Goal: Transaction & Acquisition: Purchase product/service

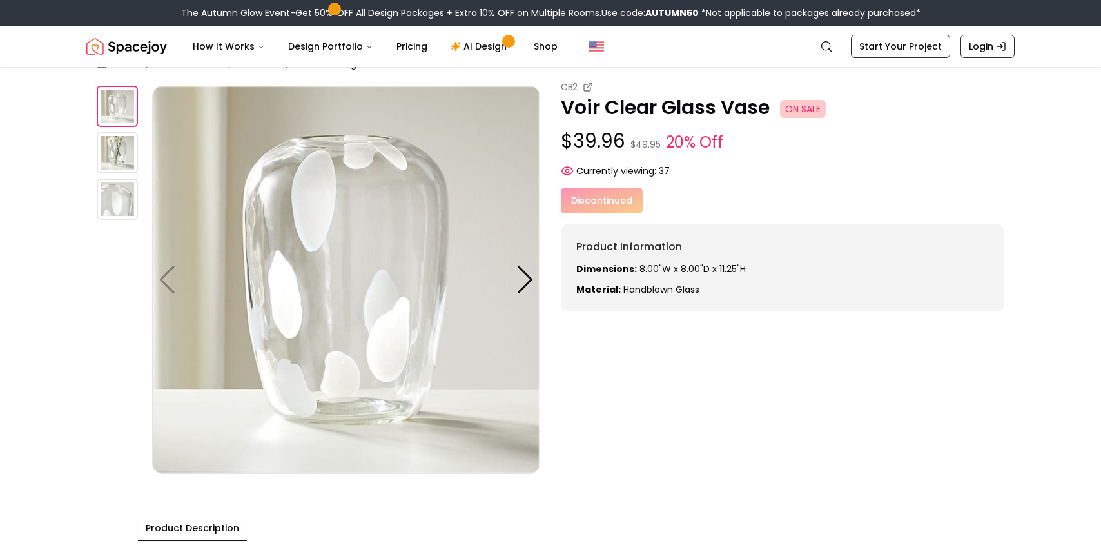
scroll to position [72, 0]
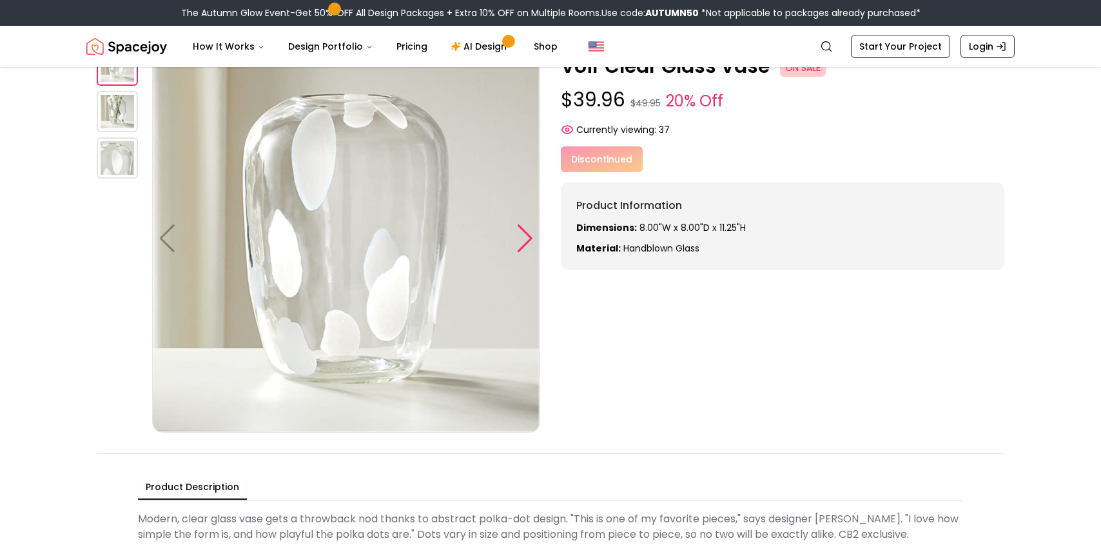
click at [517, 245] on div at bounding box center [524, 238] width 17 height 28
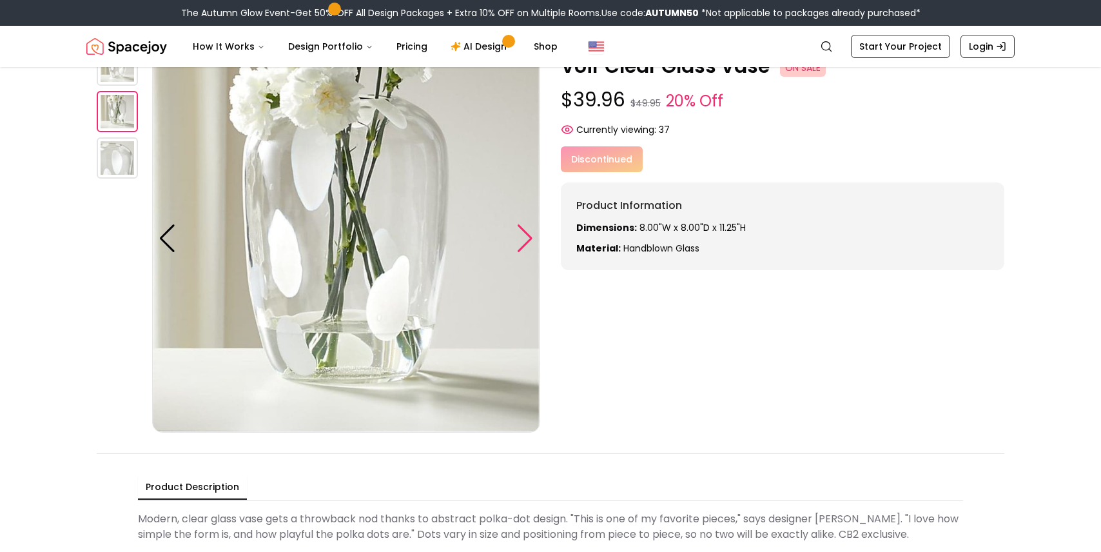
click at [517, 245] on div at bounding box center [524, 238] width 17 height 28
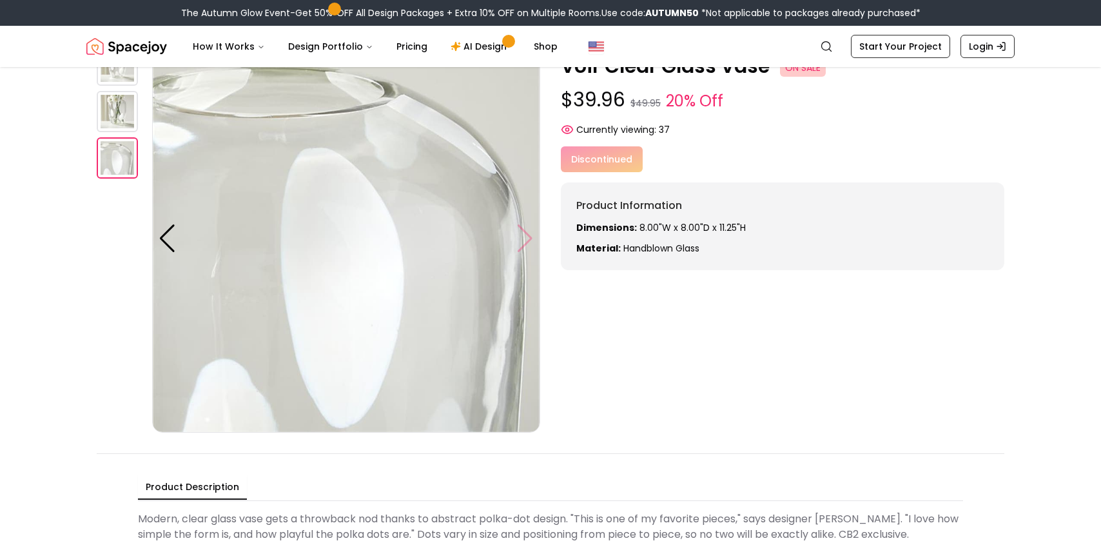
click at [517, 245] on img at bounding box center [346, 238] width 388 height 388
click at [124, 117] on img at bounding box center [117, 111] width 41 height 41
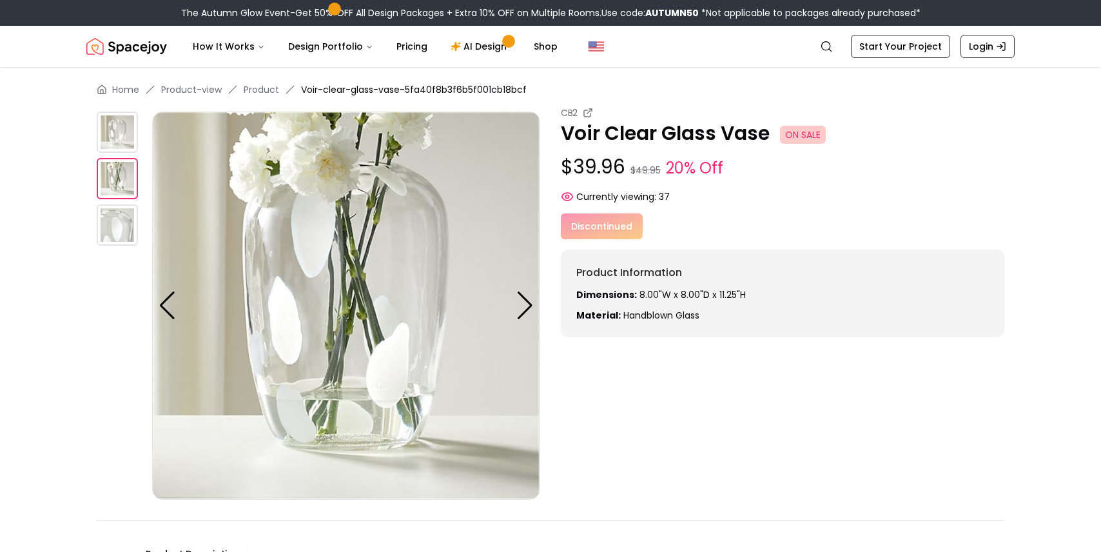
scroll to position [0, 0]
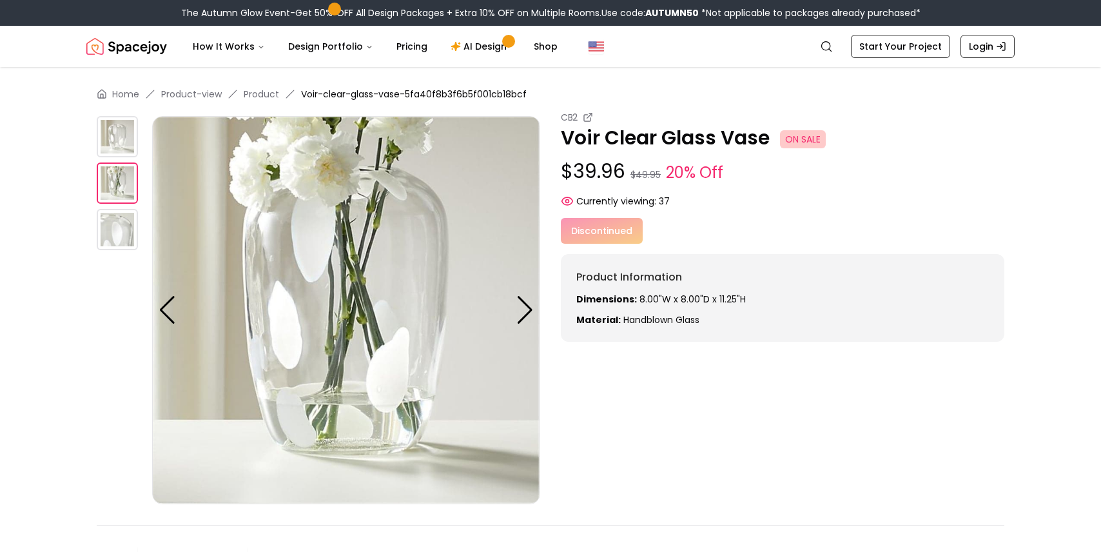
click at [123, 137] on img at bounding box center [117, 136] width 41 height 41
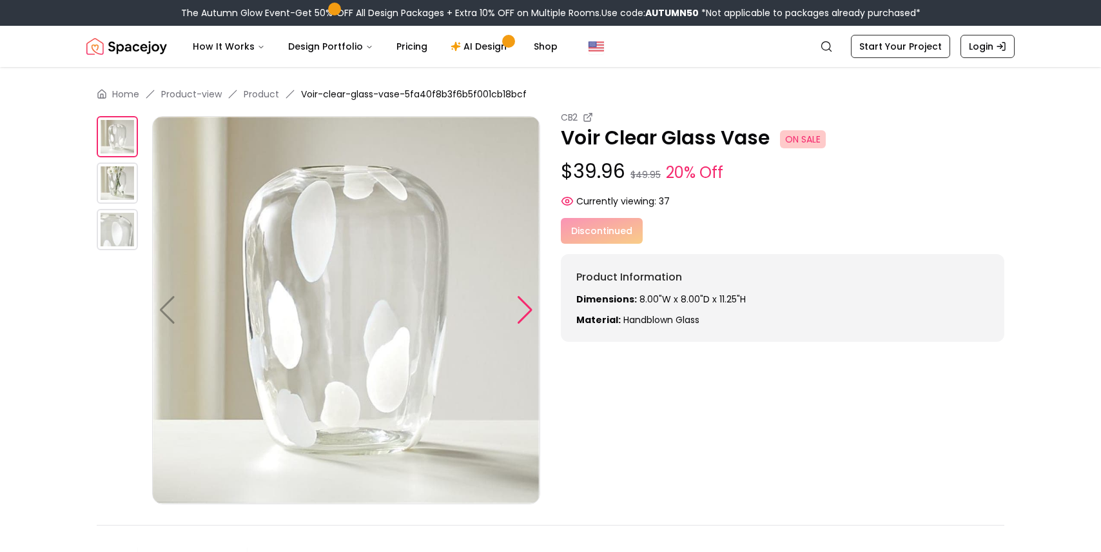
click at [520, 315] on div at bounding box center [524, 310] width 17 height 28
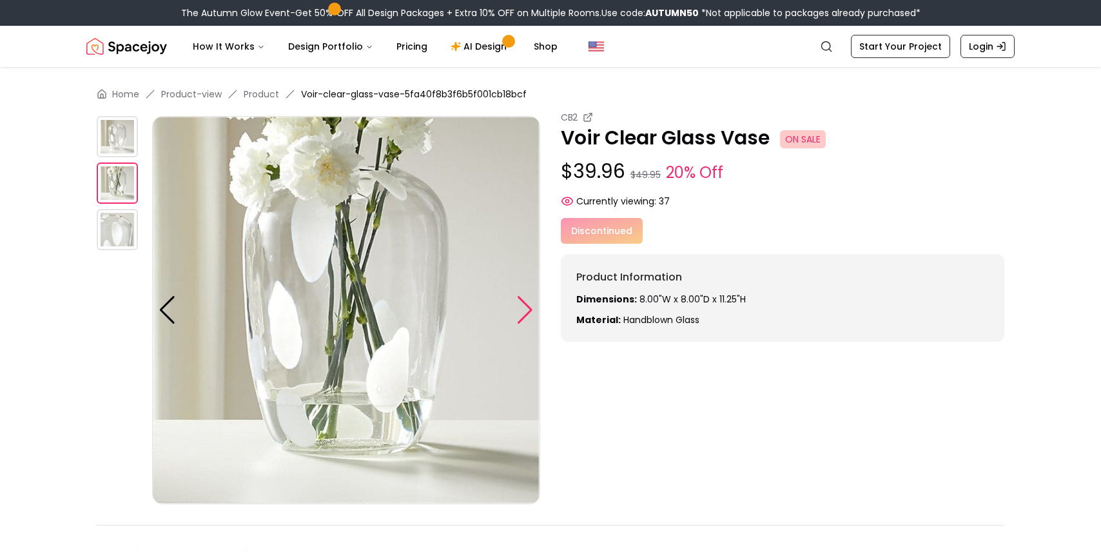
click at [520, 315] on div at bounding box center [524, 310] width 17 height 28
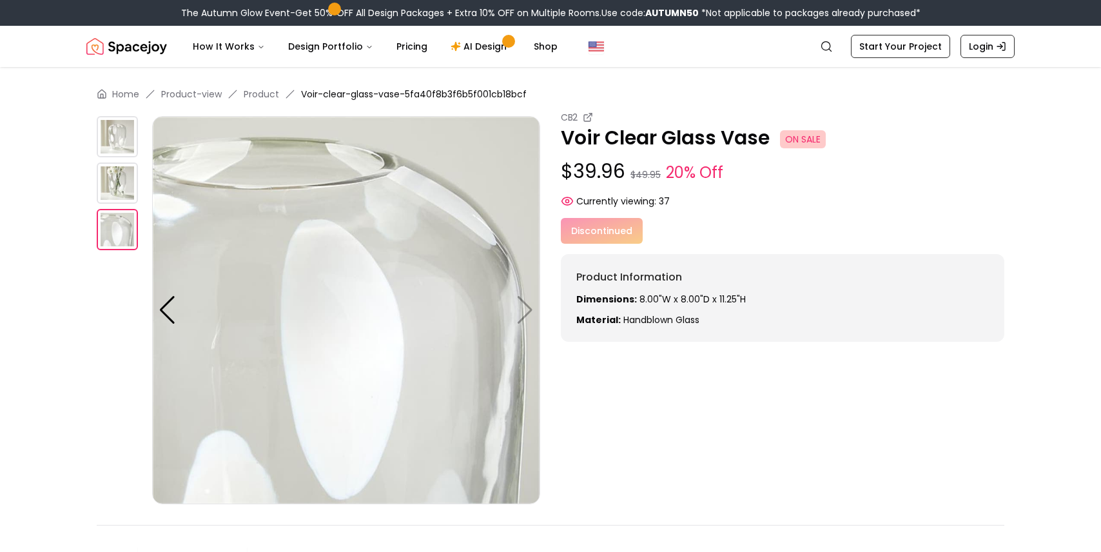
click at [520, 315] on img at bounding box center [346, 310] width 388 height 388
click at [122, 182] on img at bounding box center [117, 182] width 41 height 41
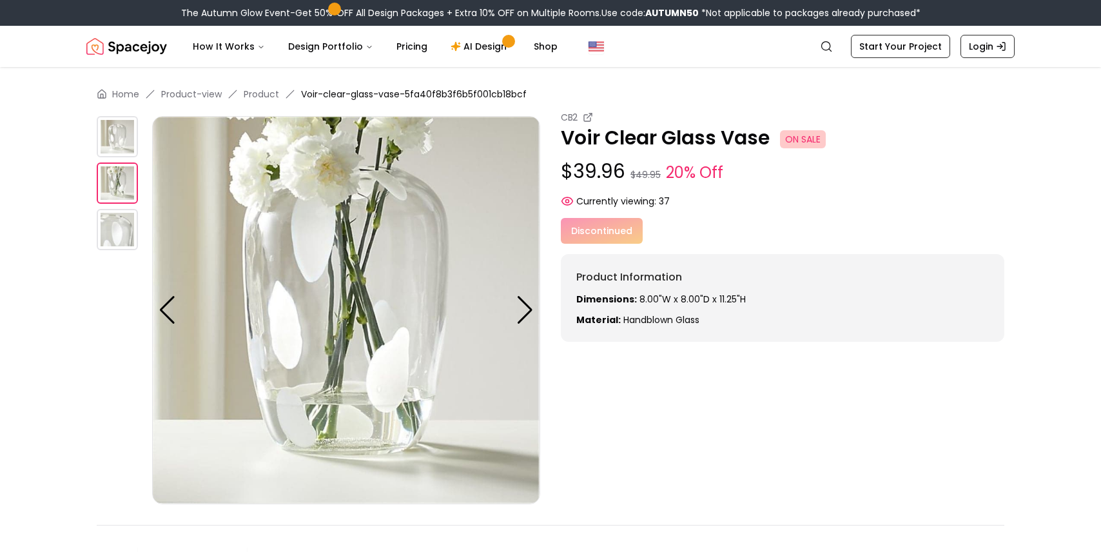
click at [115, 137] on img at bounding box center [117, 136] width 41 height 41
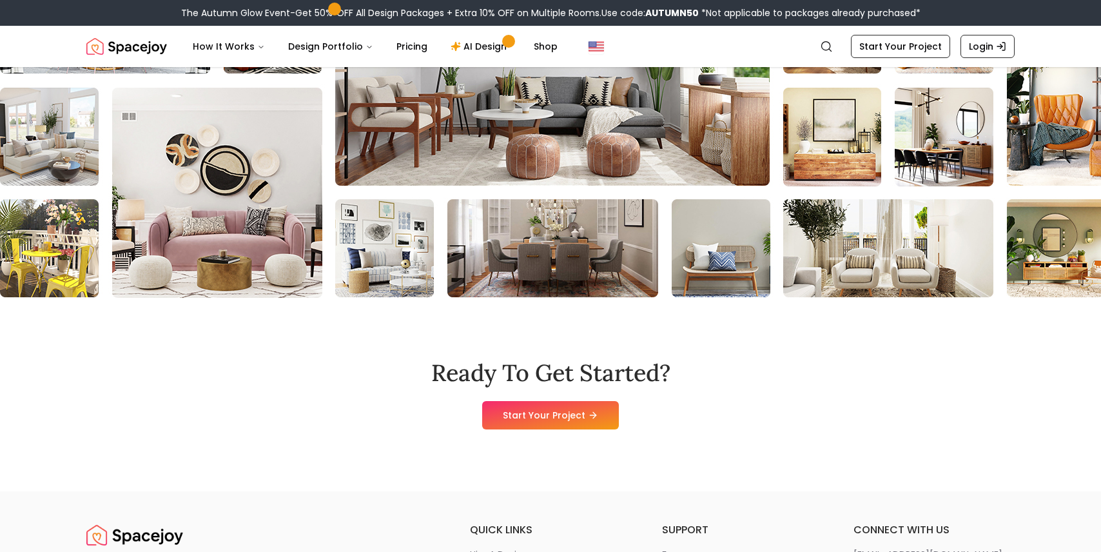
scroll to position [1523, 0]
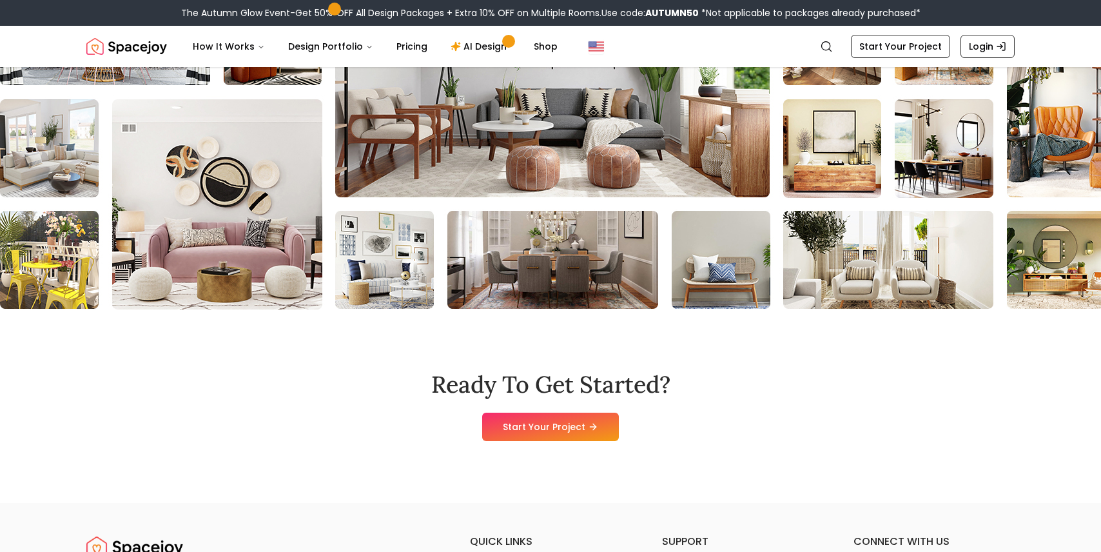
click at [90, 190] on img at bounding box center [986, 148] width 2001 height 322
click at [84, 232] on img at bounding box center [997, 148] width 2001 height 322
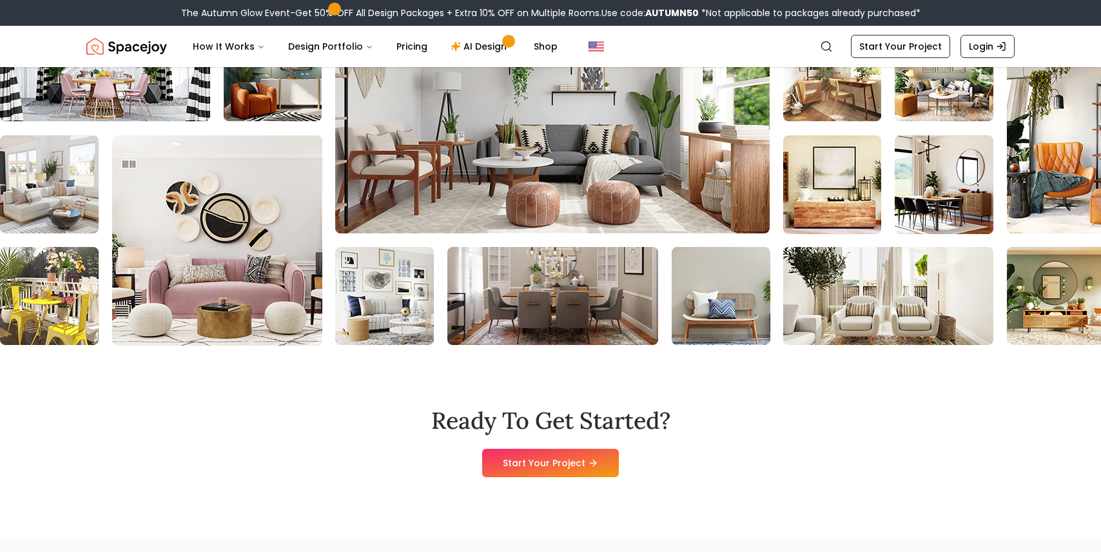
scroll to position [1473, 0]
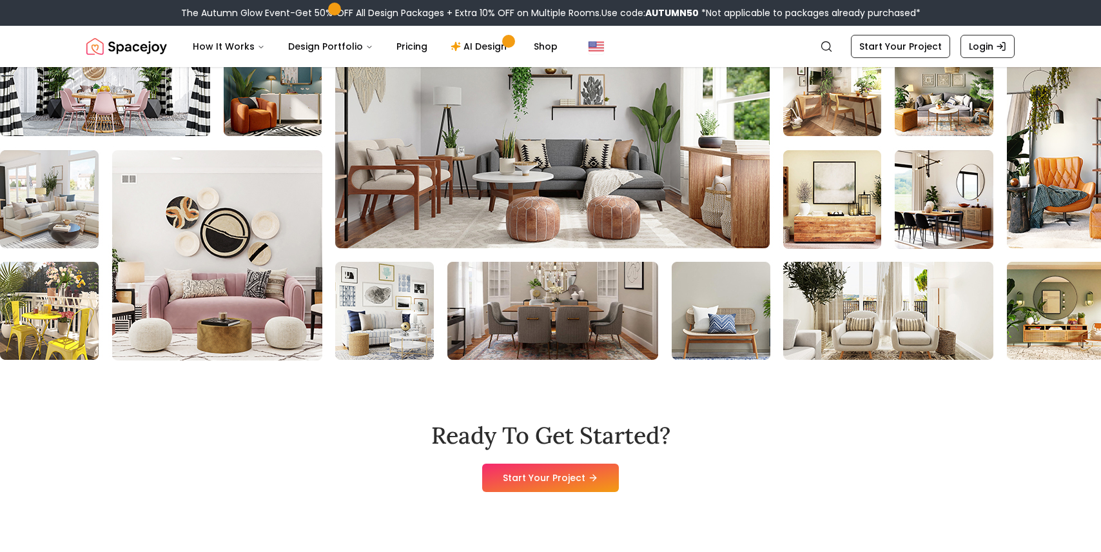
click at [953, 199] on img at bounding box center [995, 199] width 2001 height 322
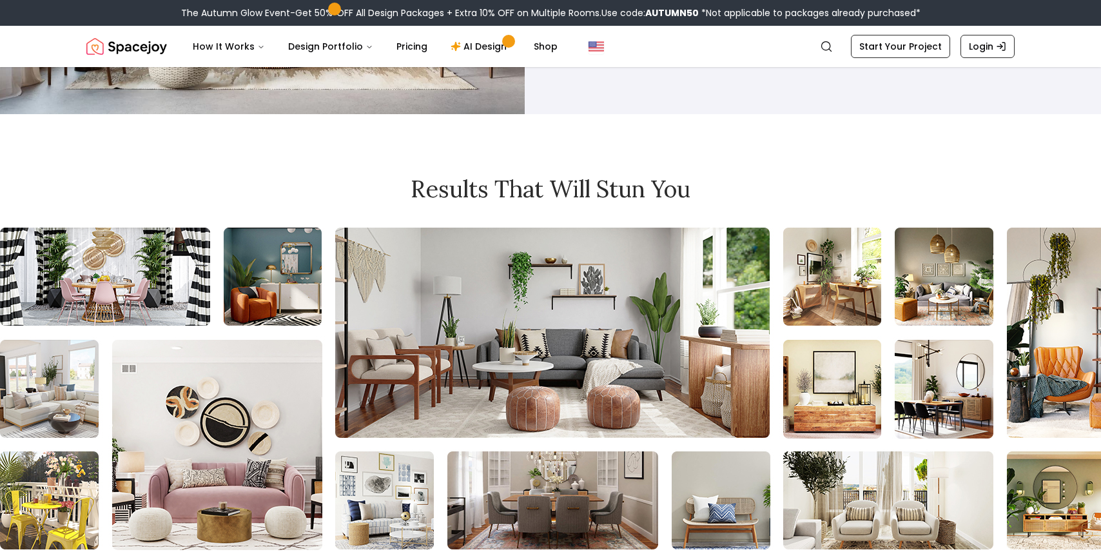
scroll to position [1171, 0]
